Goal: Navigation & Orientation: Find specific page/section

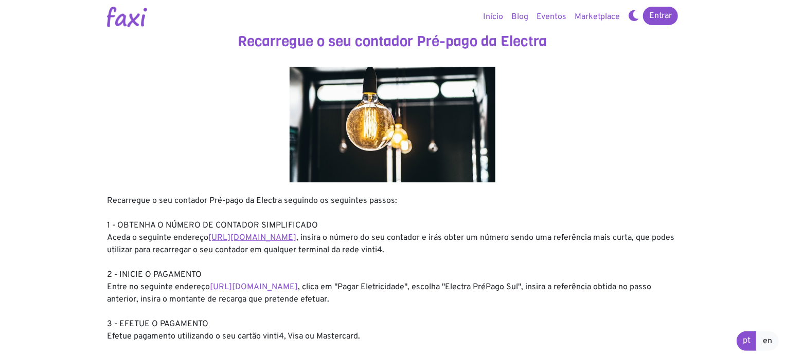
click at [267, 236] on link "[URL][DOMAIN_NAME]" at bounding box center [252, 238] width 88 height 10
click at [291, 285] on link "[URL][DOMAIN_NAME]" at bounding box center [254, 287] width 88 height 10
click at [296, 236] on link "[URL][DOMAIN_NAME]" at bounding box center [252, 238] width 88 height 10
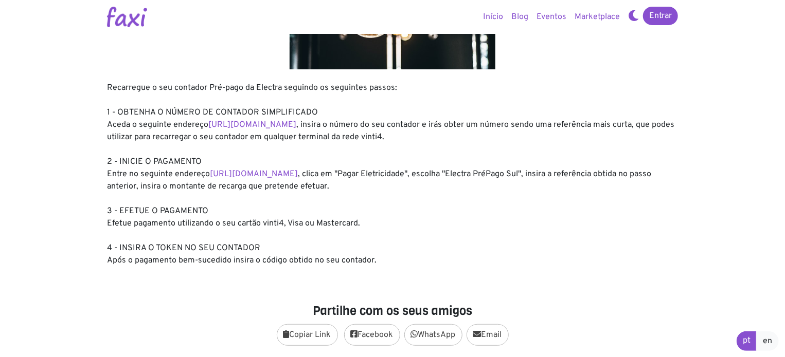
scroll to position [114, 0]
click at [298, 175] on link "[URL][DOMAIN_NAME]" at bounding box center [254, 173] width 88 height 10
